Goal: Task Accomplishment & Management: Manage account settings

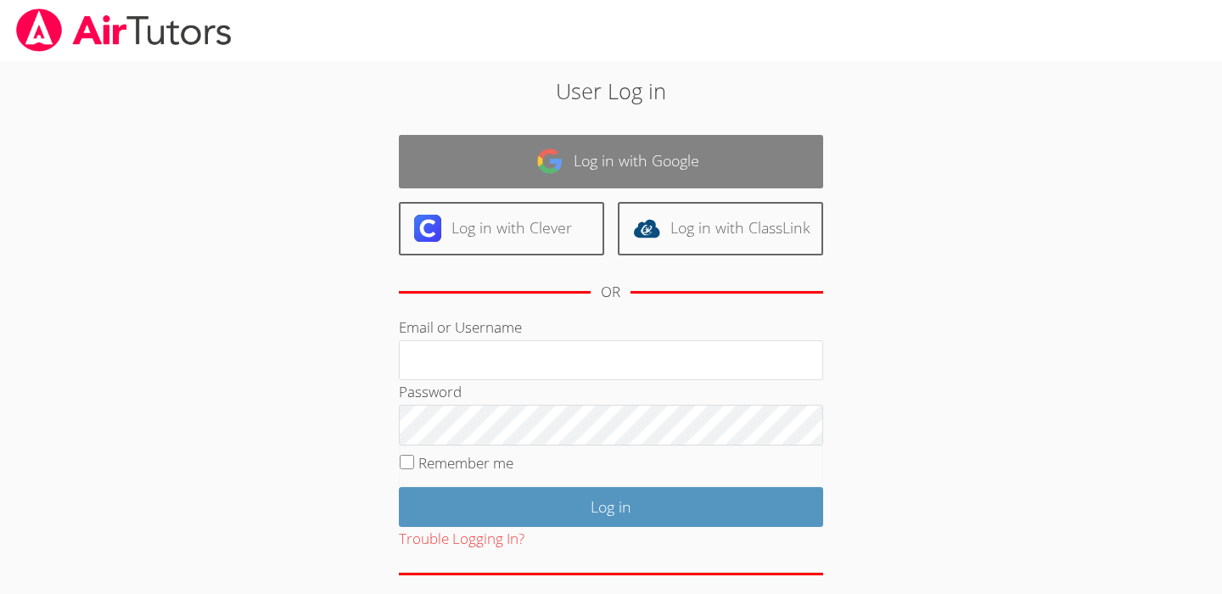
click at [736, 154] on link "Log in with Google" at bounding box center [611, 161] width 424 height 53
